Goal: Information Seeking & Learning: Learn about a topic

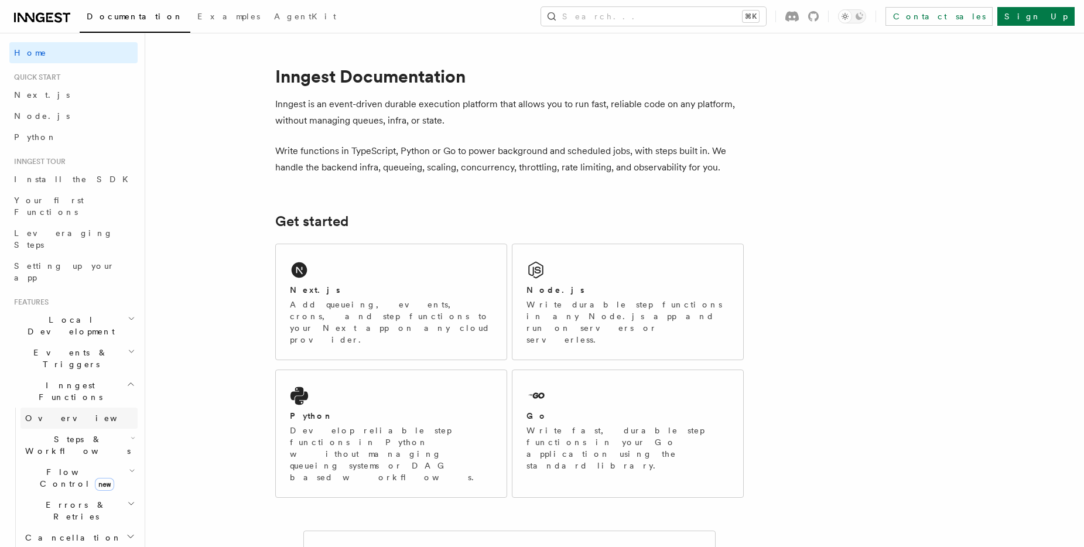
click at [48, 413] on span "Overview" at bounding box center [85, 417] width 121 height 9
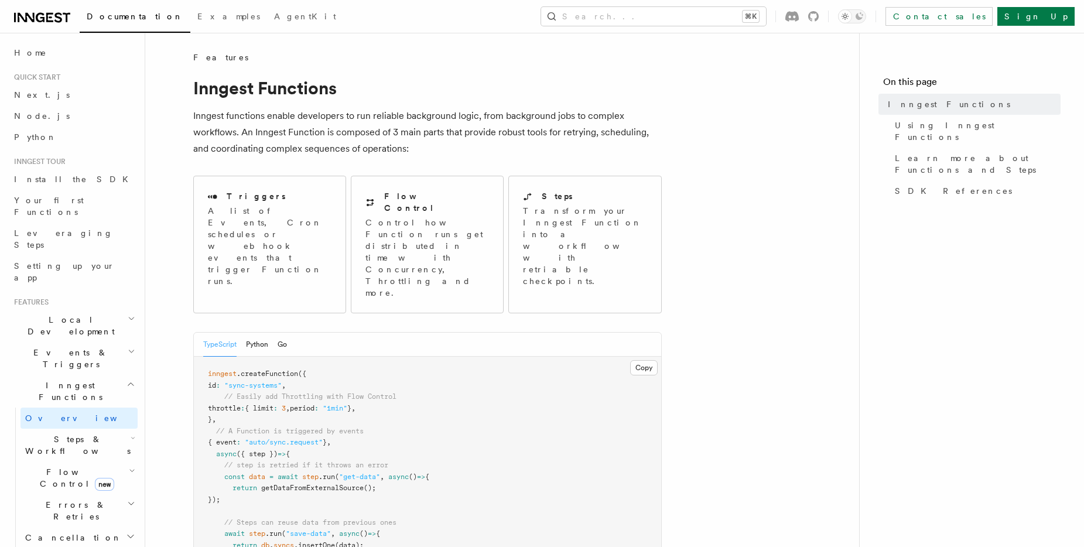
click at [55, 466] on span "Flow Control new" at bounding box center [74, 477] width 108 height 23
click at [197, 16] on span "Examples" at bounding box center [228, 16] width 63 height 9
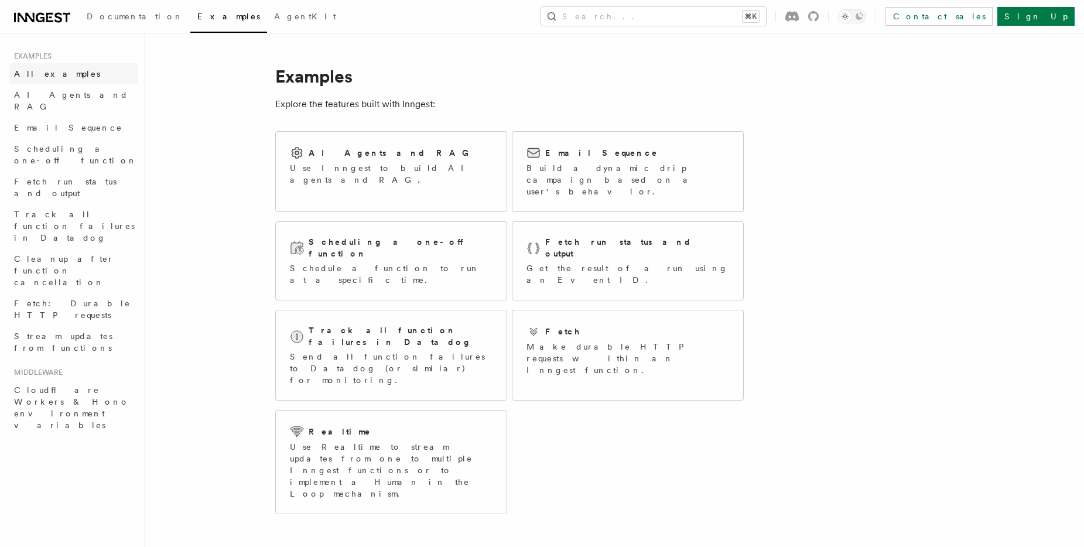
click at [24, 76] on span "All examples" at bounding box center [57, 73] width 86 height 9
click at [274, 13] on span "AgentKit" at bounding box center [305, 16] width 62 height 9
